Goal: Information Seeking & Learning: Understand process/instructions

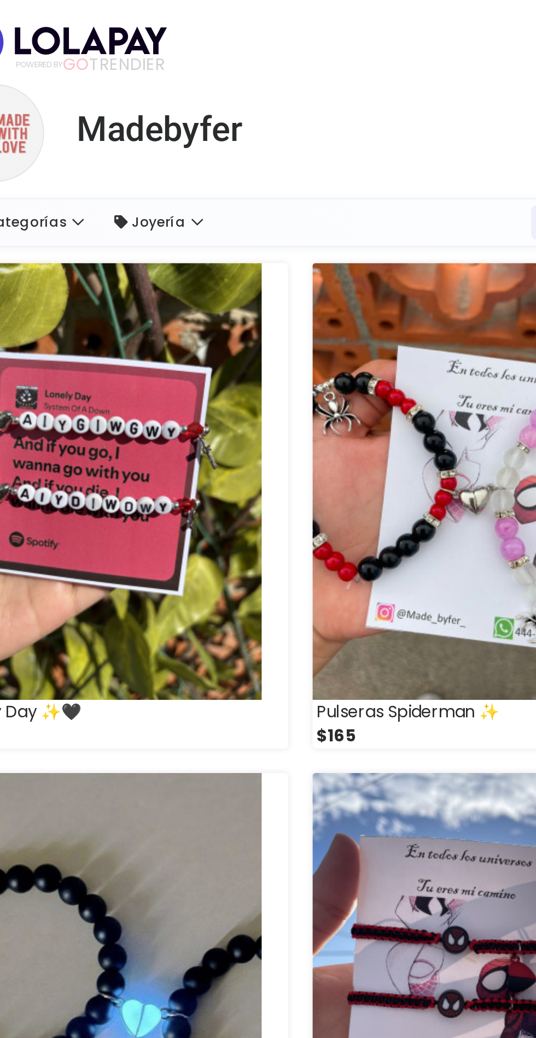
click at [205, 117] on link "Joyería" at bounding box center [192, 119] width 60 height 19
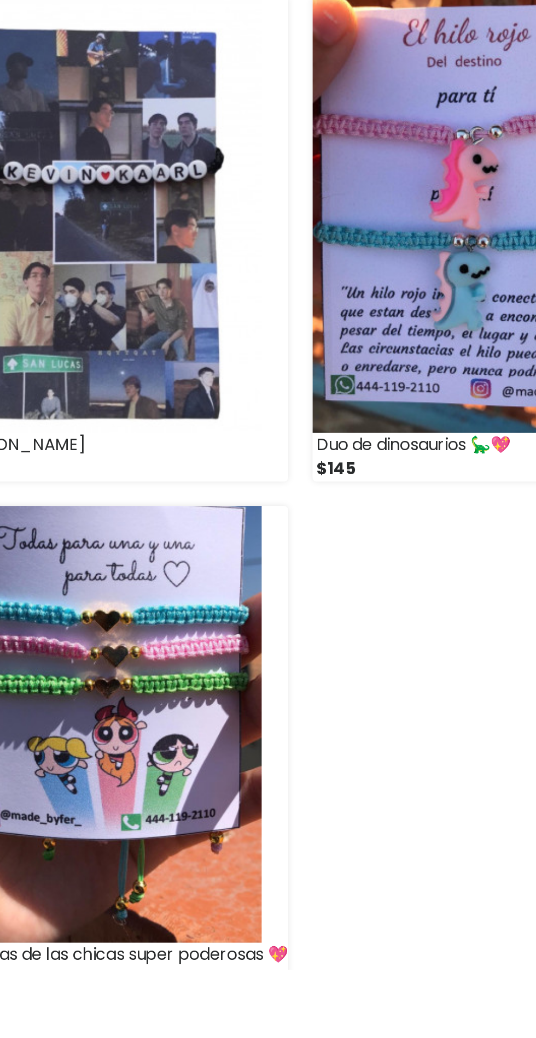
scroll to position [2878, 0]
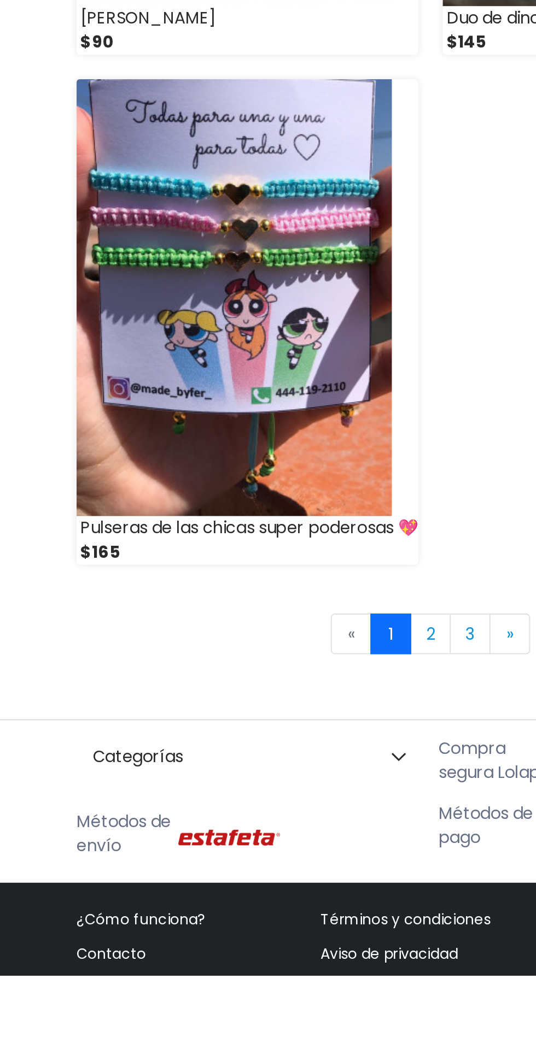
click at [120, 1004] on link "¿Cómo funciona?" at bounding box center [112, 1008] width 69 height 11
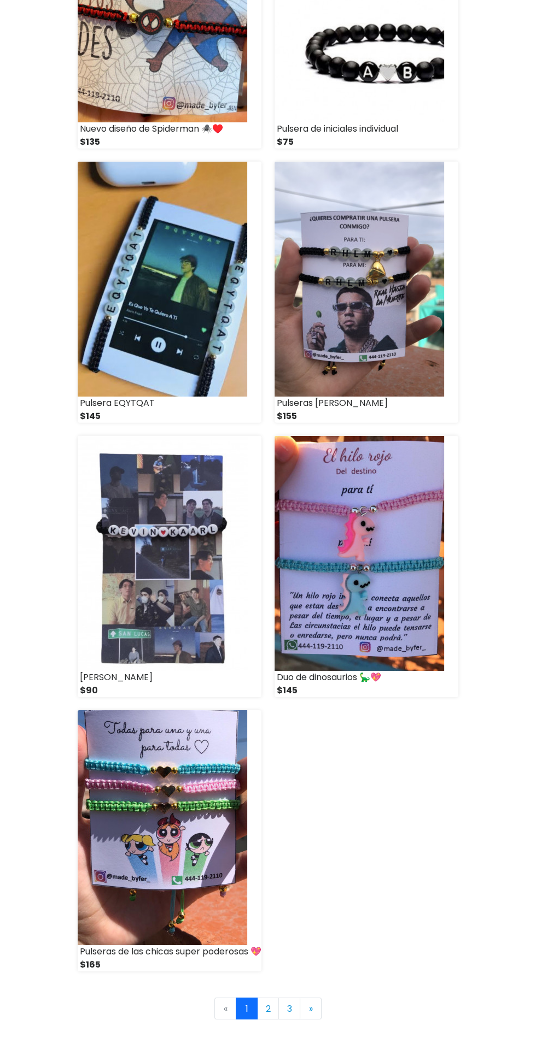
scroll to position [2878, 0]
